Goal: Navigation & Orientation: Find specific page/section

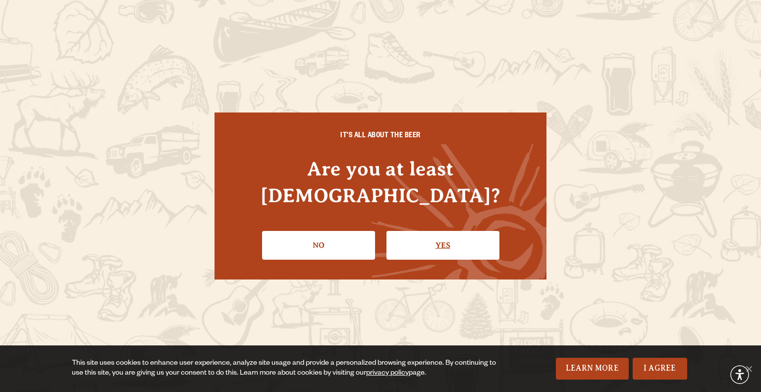
click at [410, 232] on link "Yes" at bounding box center [442, 245] width 113 height 29
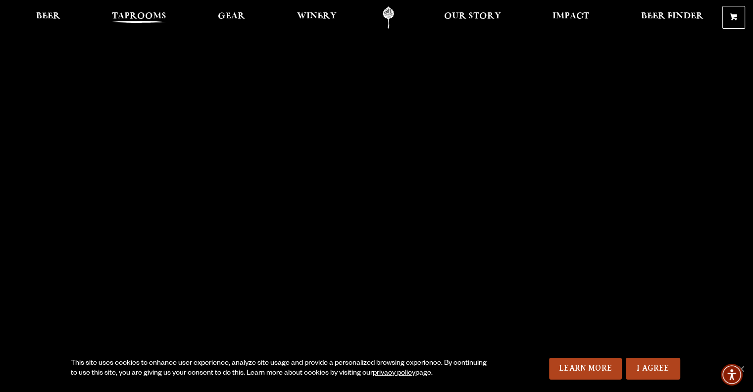
click at [118, 17] on span "Taprooms" at bounding box center [139, 16] width 54 height 8
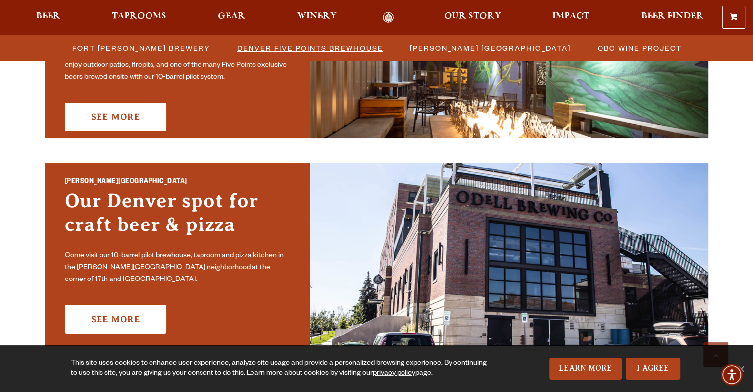
scroll to position [505, 0]
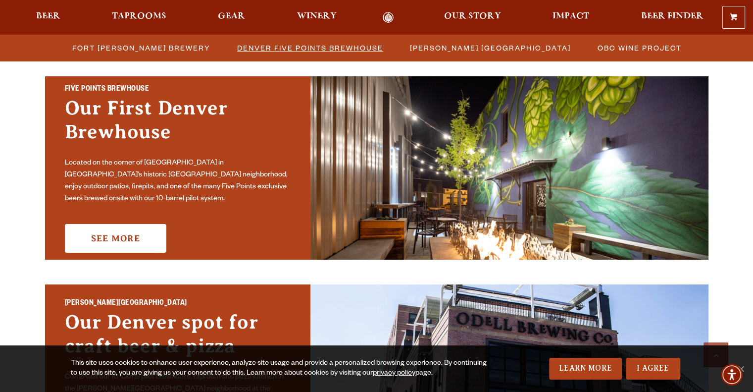
click at [294, 49] on span "Denver Five Points Brewhouse" at bounding box center [310, 48] width 146 height 14
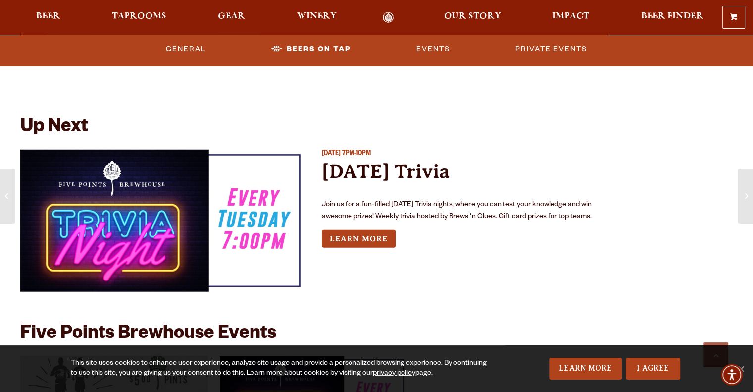
scroll to position [2824, 0]
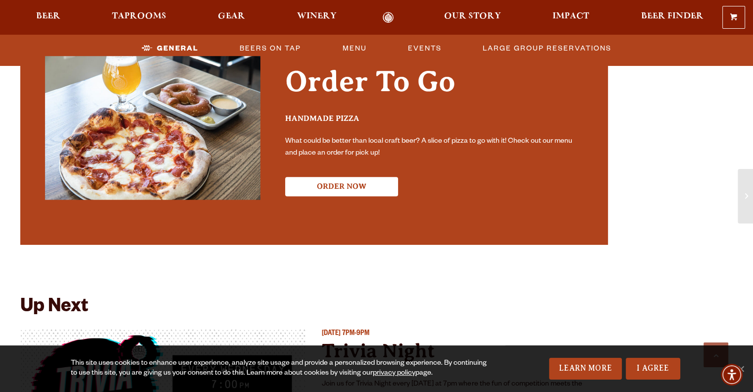
scroll to position [923, 0]
